Goal: Consume media (video, audio)

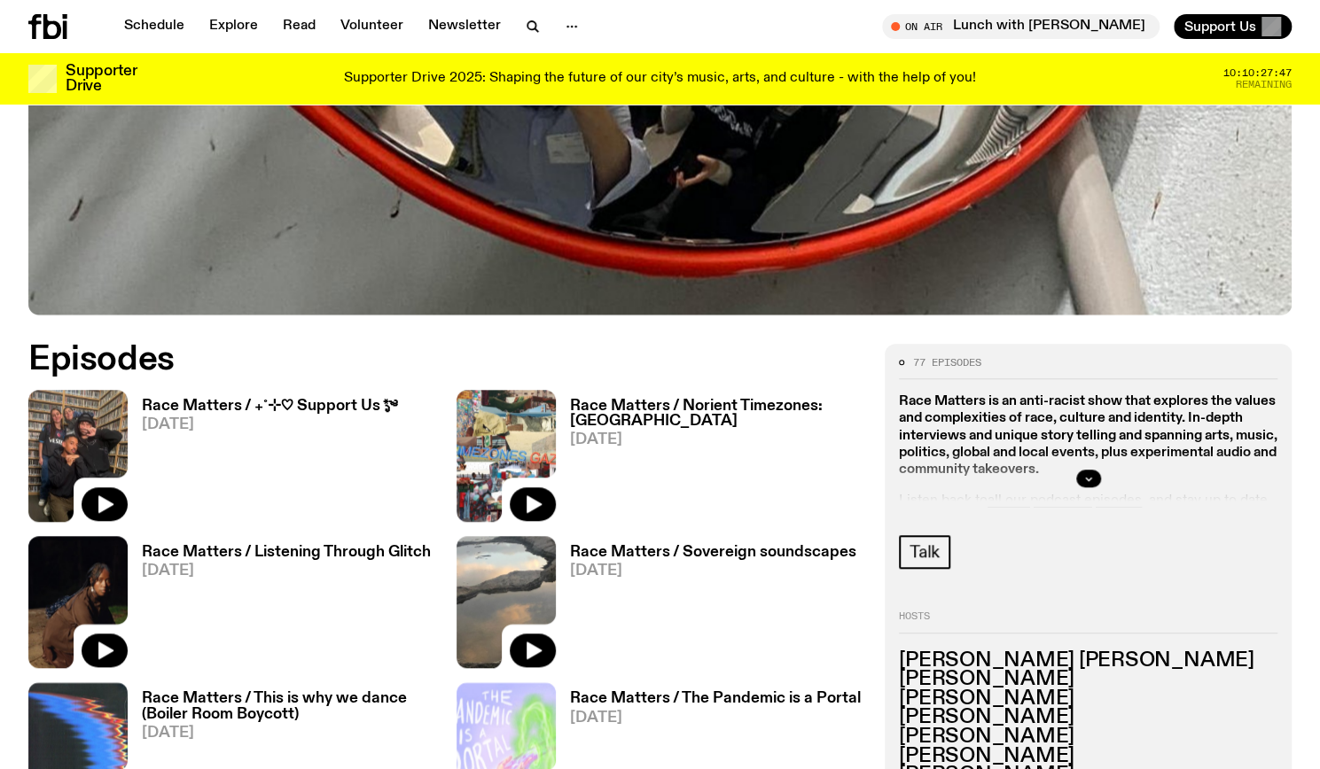
scroll to position [695, 0]
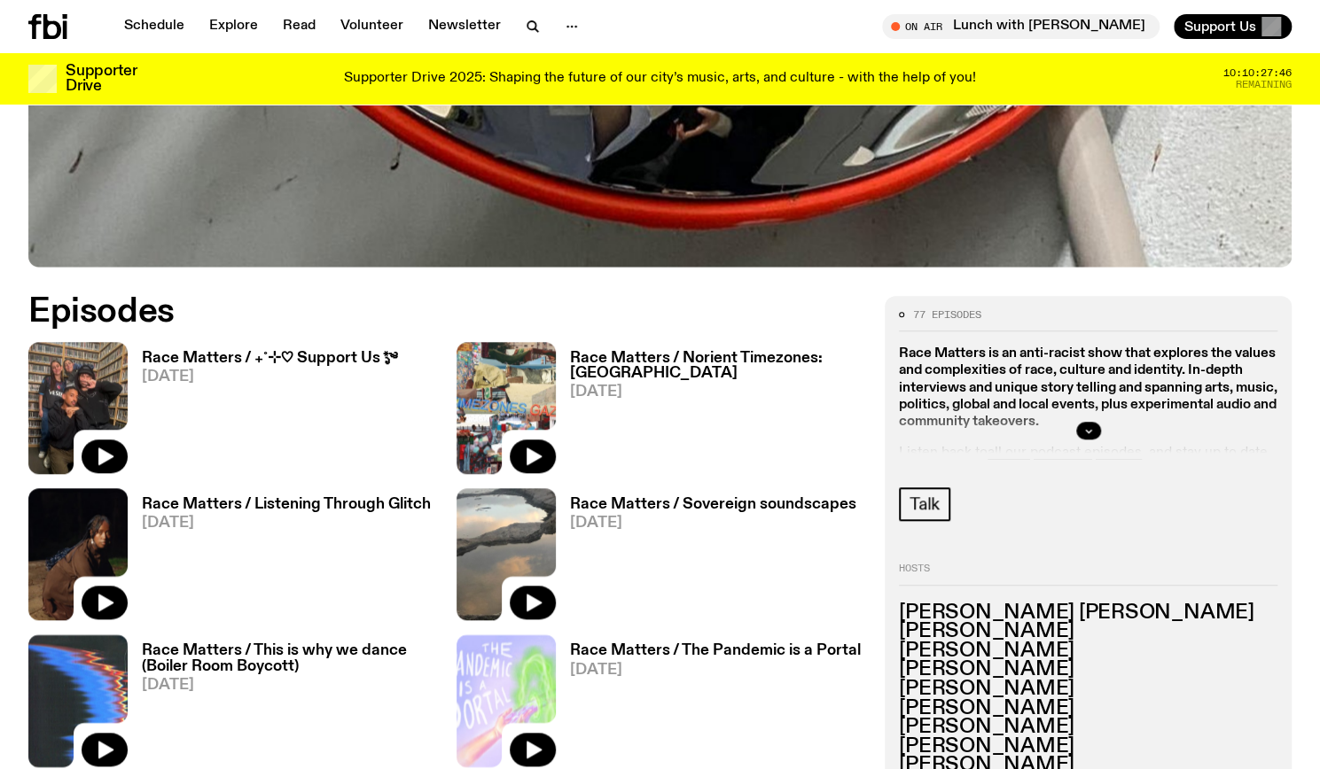
click at [356, 352] on h3 "Race Matters / ₊˚⊹♡ Support Us *ೃ༄" at bounding box center [269, 358] width 255 height 15
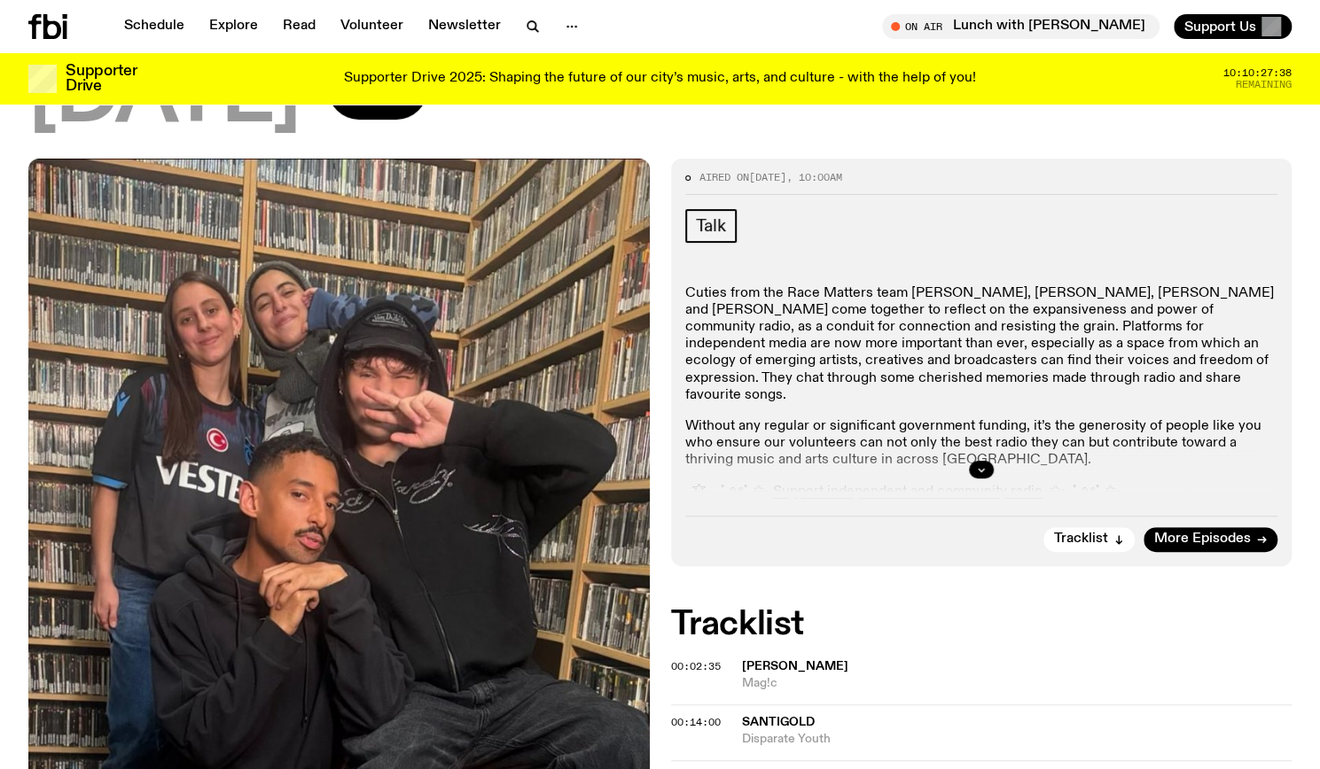
scroll to position [349, 0]
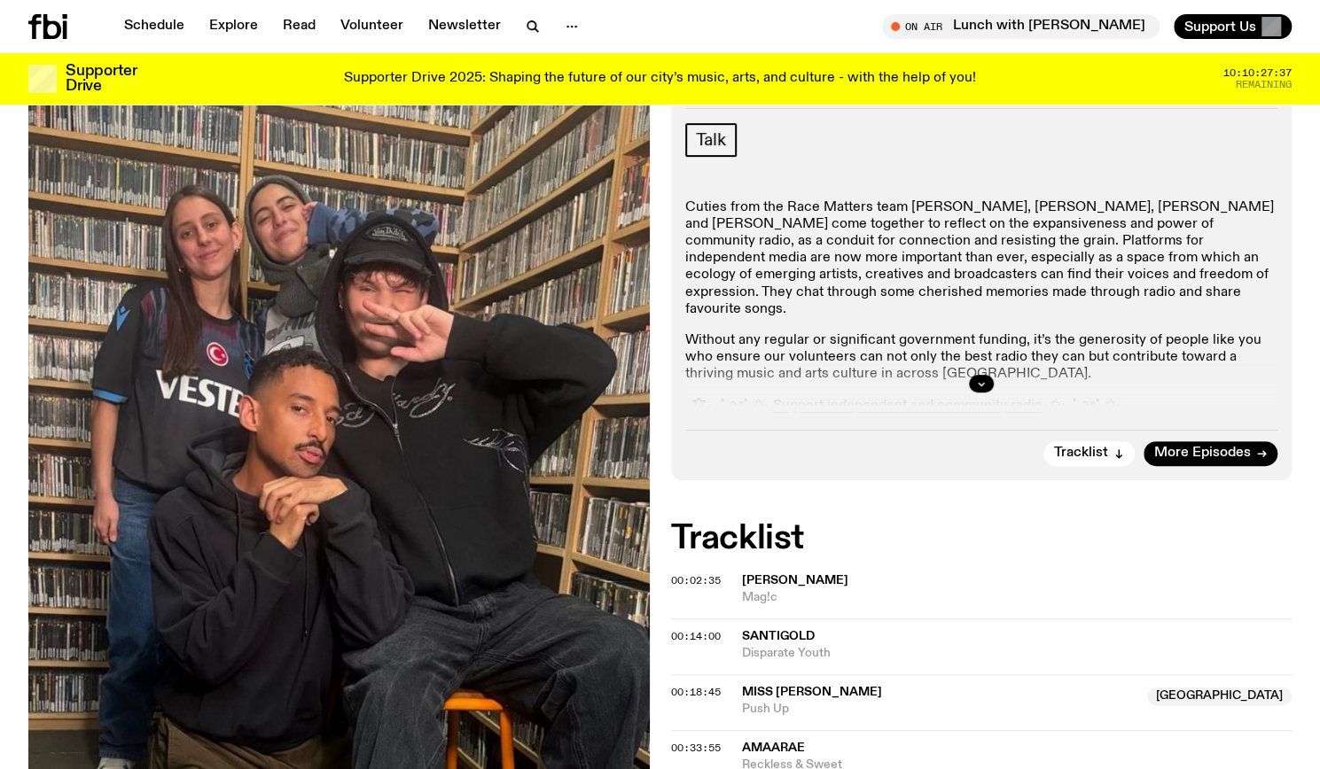
click at [985, 371] on div at bounding box center [981, 383] width 593 height 57
click at [980, 378] on icon "button" at bounding box center [981, 383] width 11 height 11
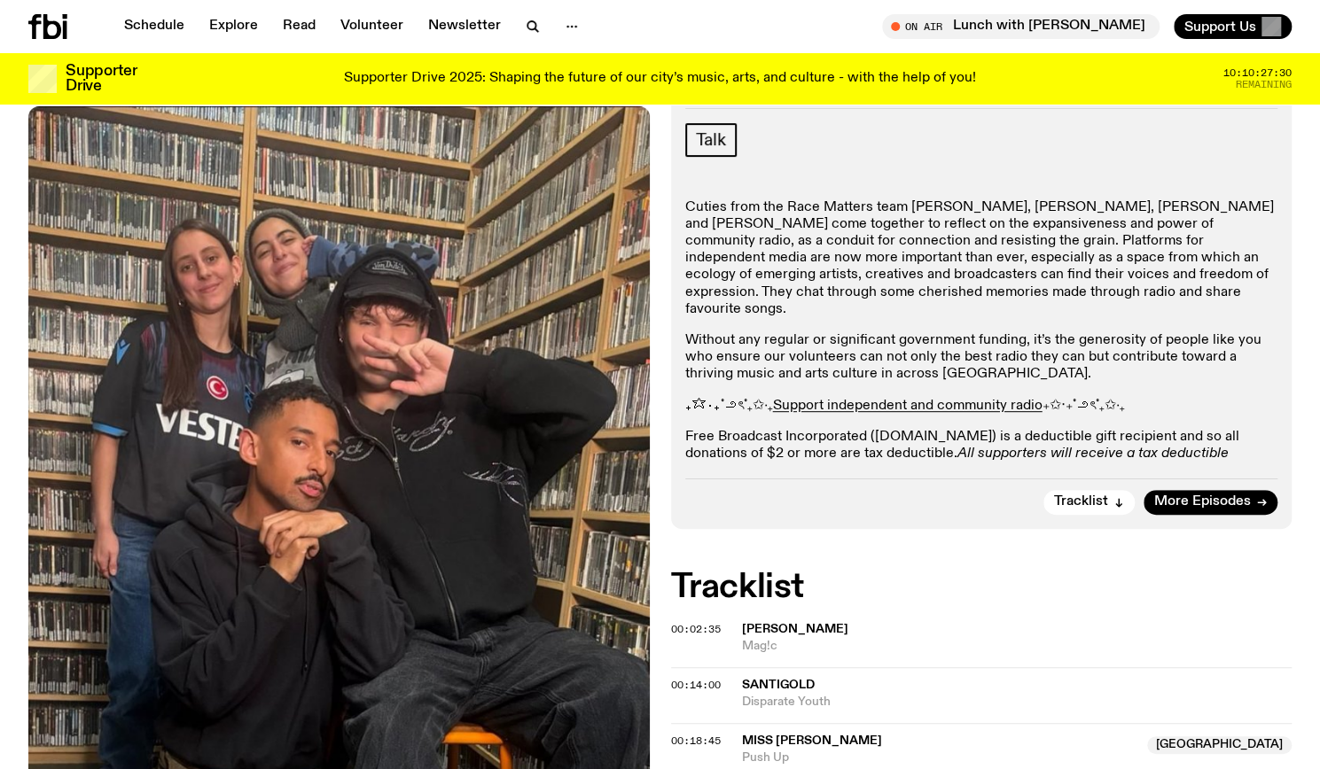
click at [961, 206] on p "Cuties from the Race Matters team [PERSON_NAME], [PERSON_NAME], [PERSON_NAME] a…" at bounding box center [981, 258] width 593 height 119
click at [998, 204] on p "Cuties from the Race Matters team [PERSON_NAME], [PERSON_NAME], [PERSON_NAME] a…" at bounding box center [981, 258] width 593 height 119
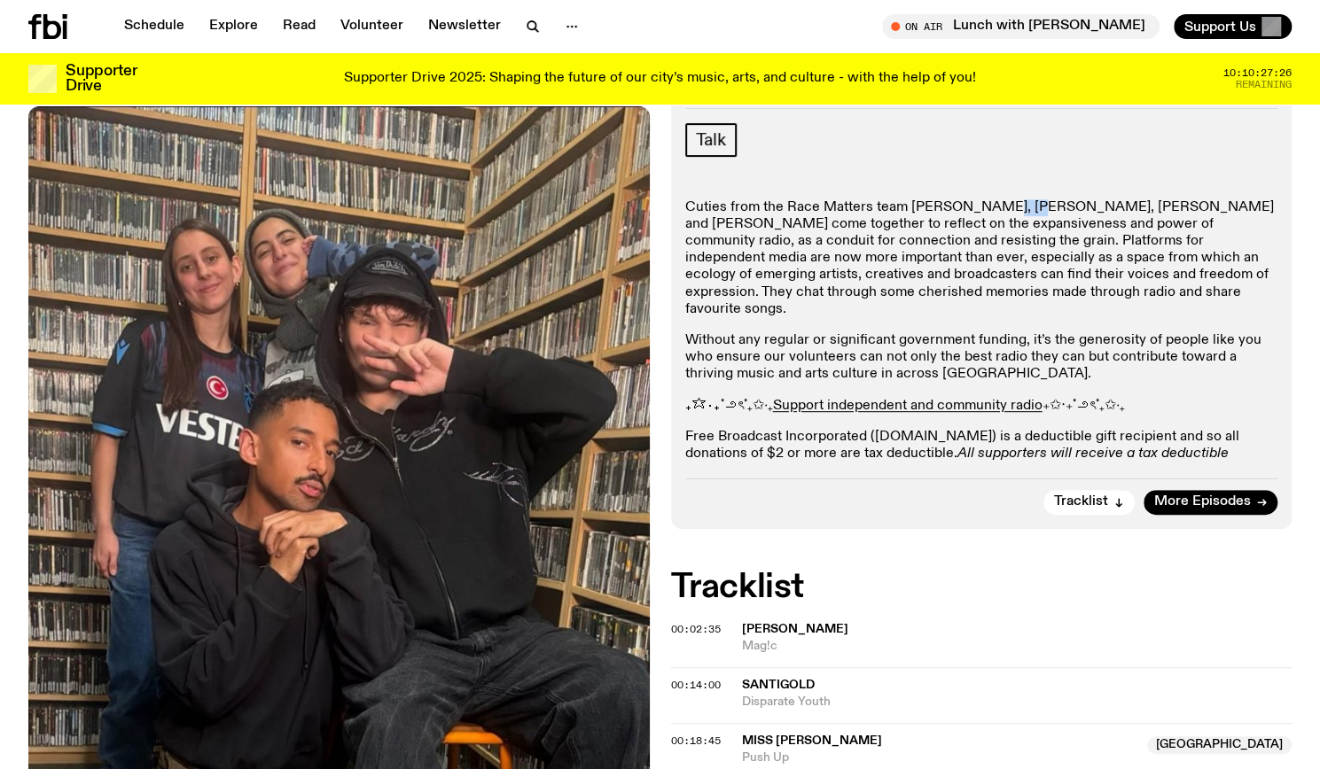
click at [998, 204] on p "Cuties from the Race Matters team [PERSON_NAME], [PERSON_NAME], [PERSON_NAME] a…" at bounding box center [981, 258] width 593 height 119
click at [1049, 202] on p "Cuties from the Race Matters team [PERSON_NAME], [PERSON_NAME], [PERSON_NAME] a…" at bounding box center [981, 258] width 593 height 119
click at [1201, 286] on p "Cuties from the Race Matters team [PERSON_NAME], [PERSON_NAME], [PERSON_NAME] a…" at bounding box center [981, 258] width 593 height 119
